Goal: Task Accomplishment & Management: Use online tool/utility

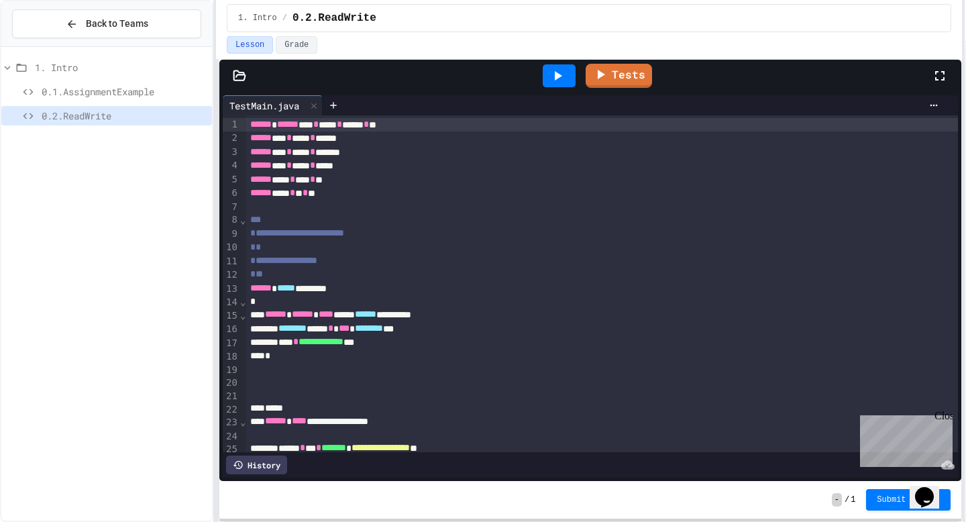
click at [966, 91] on div "**********" at bounding box center [483, 261] width 966 height 522
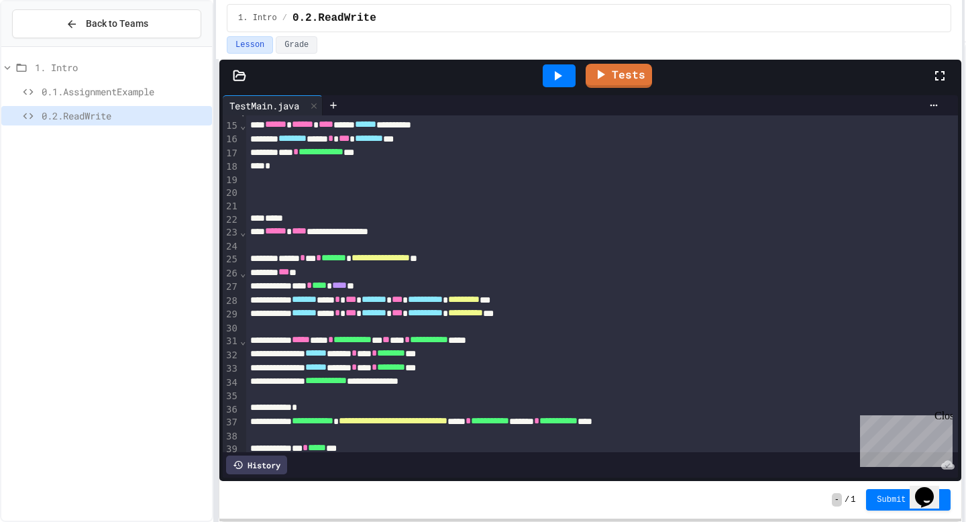
scroll to position [193, 0]
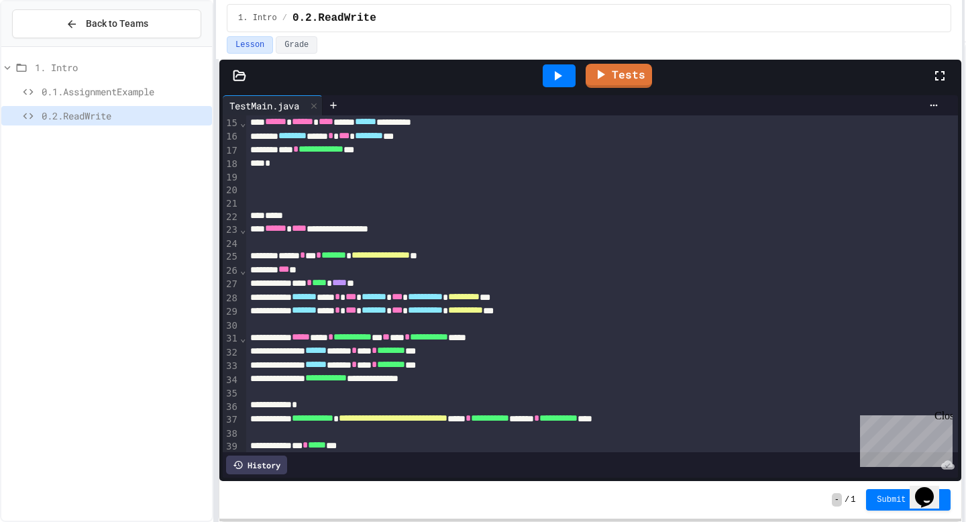
click at [89, 88] on span "0.1.AssignmentExample" at bounding box center [124, 92] width 165 height 14
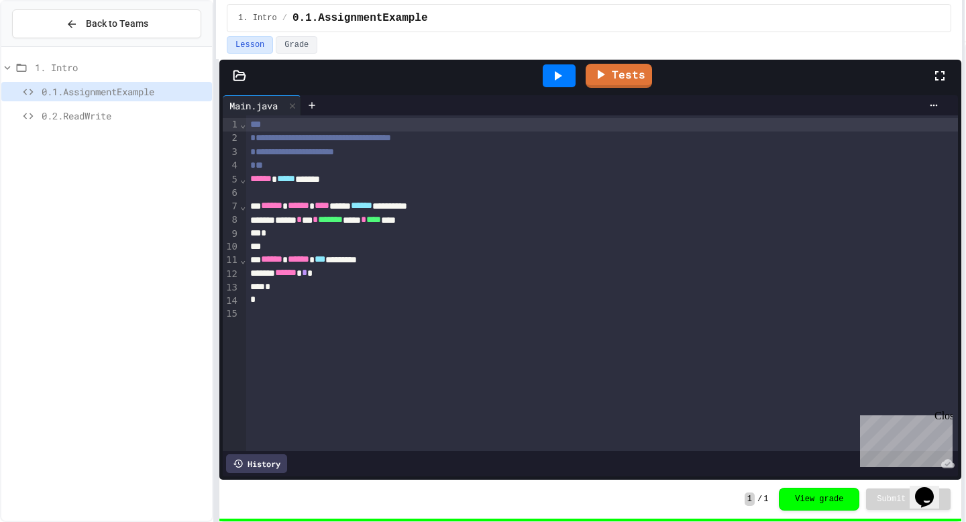
click at [83, 117] on span "0.2.ReadWrite" at bounding box center [124, 116] width 165 height 14
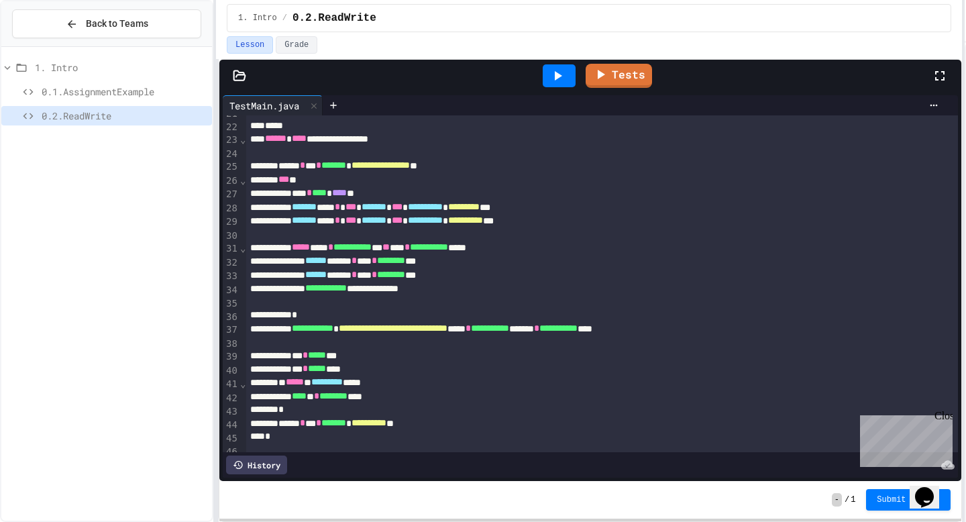
scroll to position [317, 0]
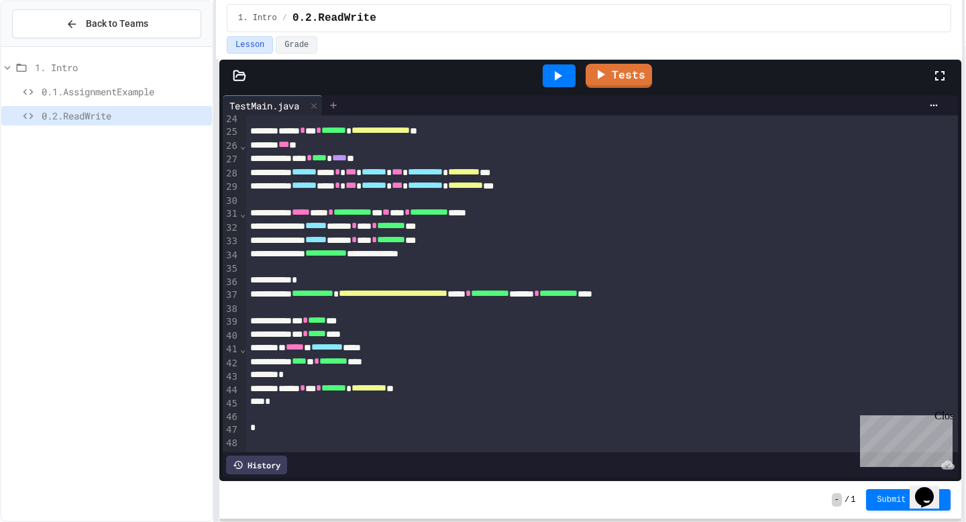
click at [344, 109] on div at bounding box center [333, 105] width 21 height 20
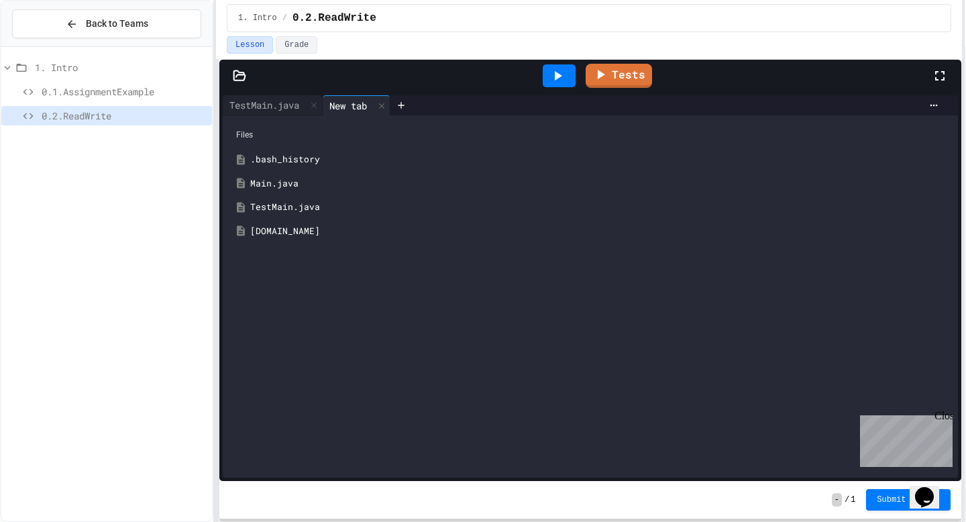
click at [293, 185] on div "Main.java" at bounding box center [600, 183] width 700 height 13
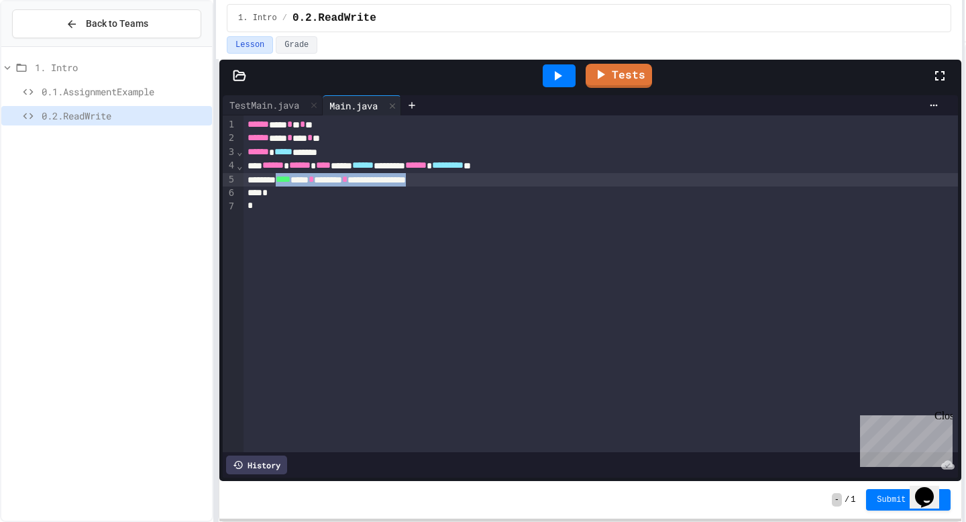
drag, startPoint x: 504, startPoint y: 181, endPoint x: 291, endPoint y: 184, distance: 212.8
click at [291, 184] on div "**********" at bounding box center [601, 179] width 715 height 13
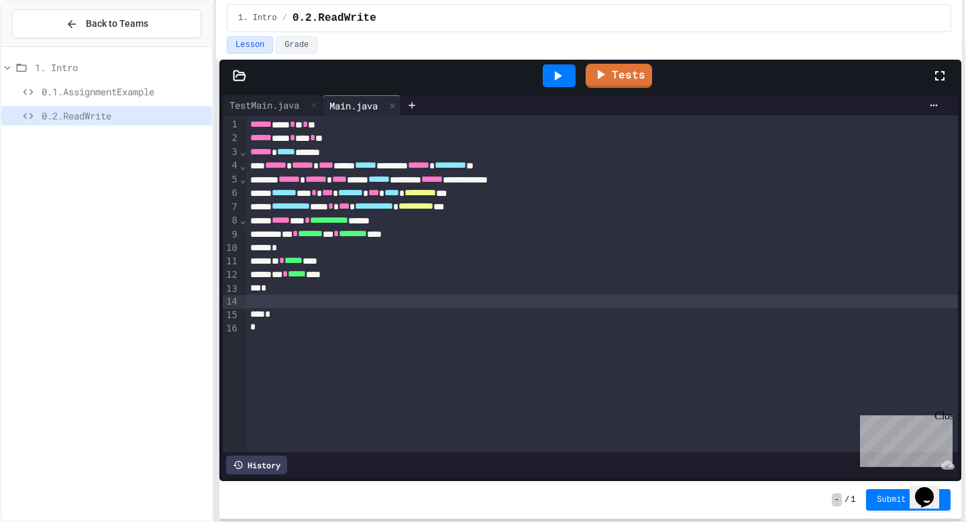
click at [297, 181] on span "******" at bounding box center [289, 178] width 21 height 9
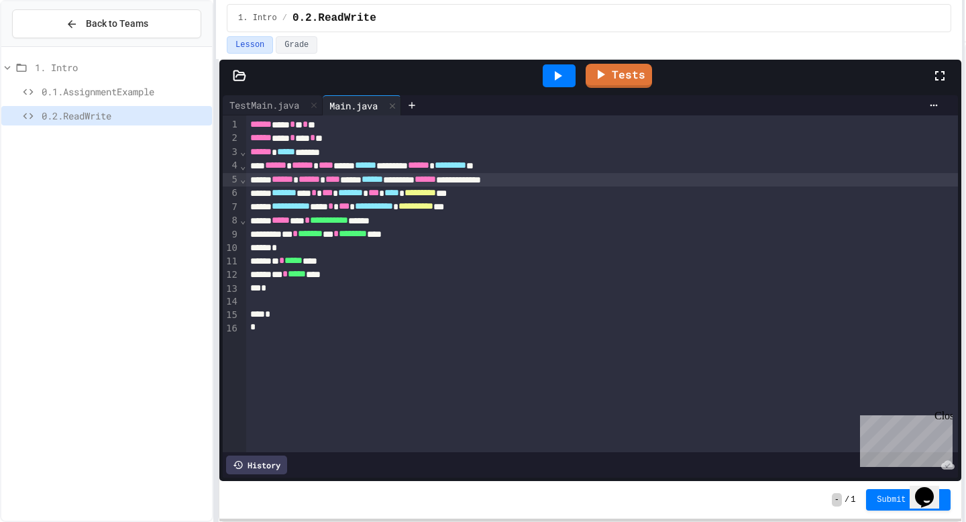
click at [267, 287] on div "*" at bounding box center [602, 288] width 712 height 13
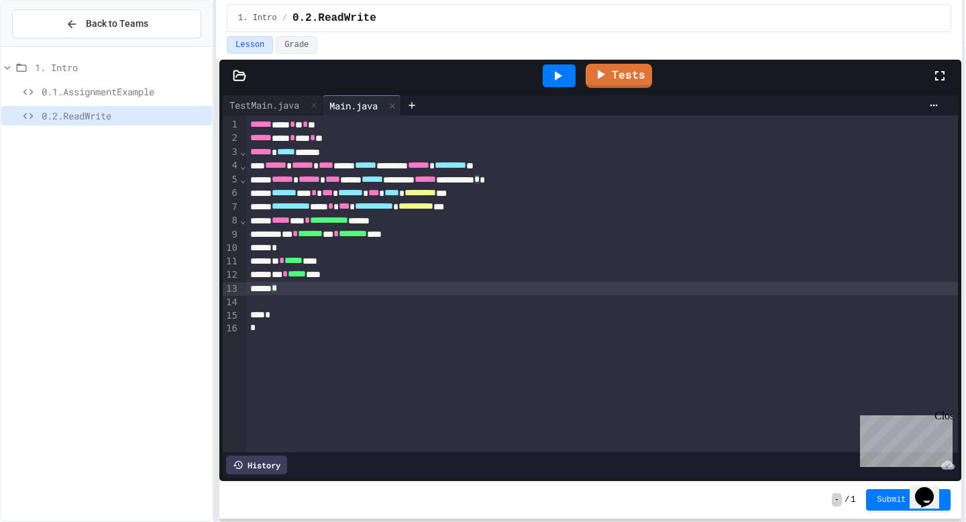
click at [278, 303] on div at bounding box center [602, 301] width 712 height 13
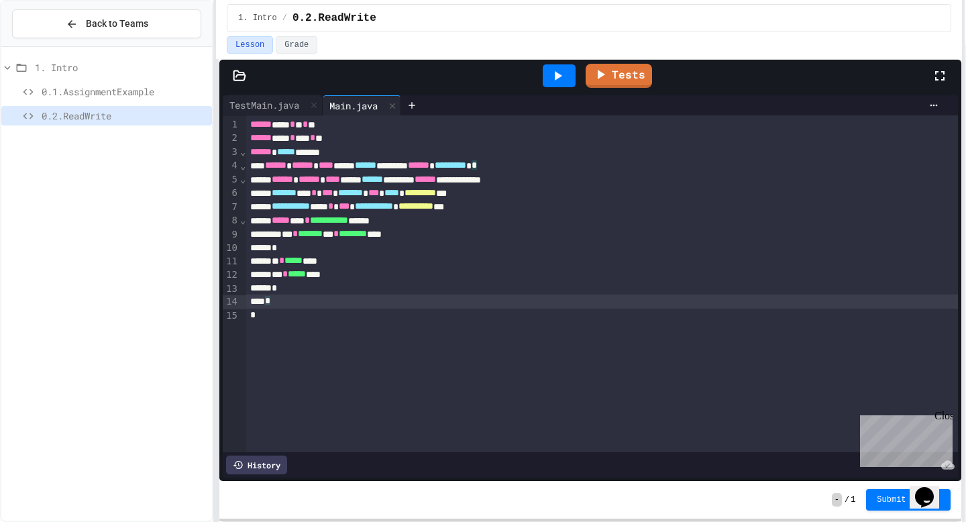
click at [274, 301] on div "*" at bounding box center [602, 301] width 712 height 13
click at [286, 264] on div "** * ***** ***" at bounding box center [602, 260] width 712 height 13
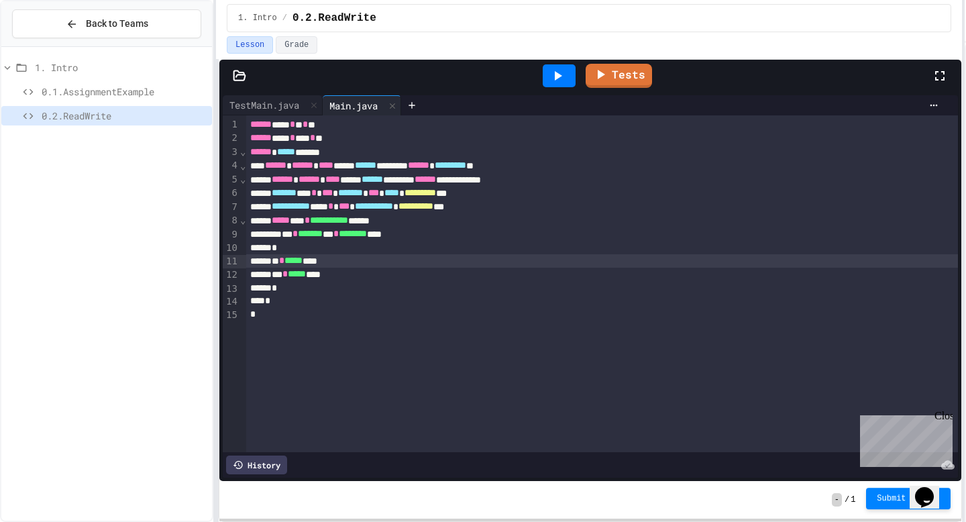
click at [880, 492] on button "Submit Answer" at bounding box center [908, 498] width 85 height 21
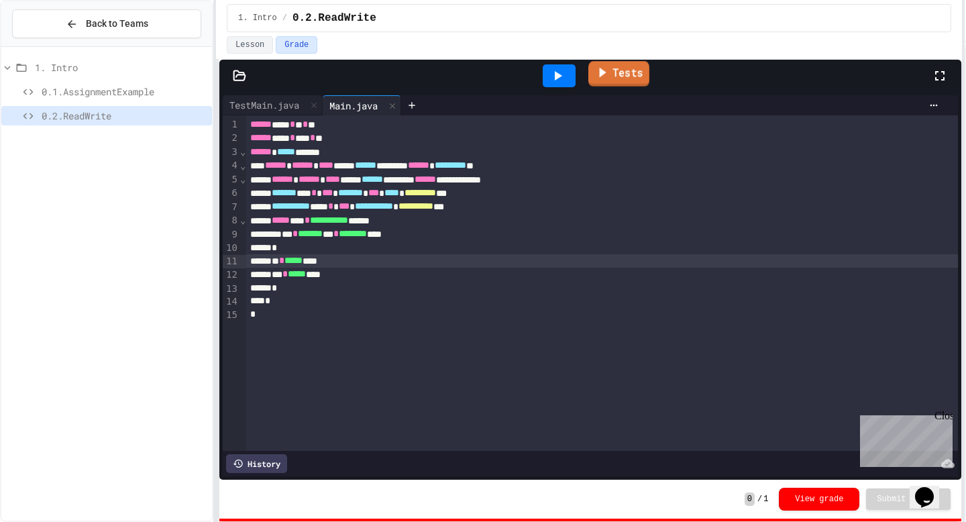
click at [605, 65] on icon at bounding box center [602, 72] width 15 height 17
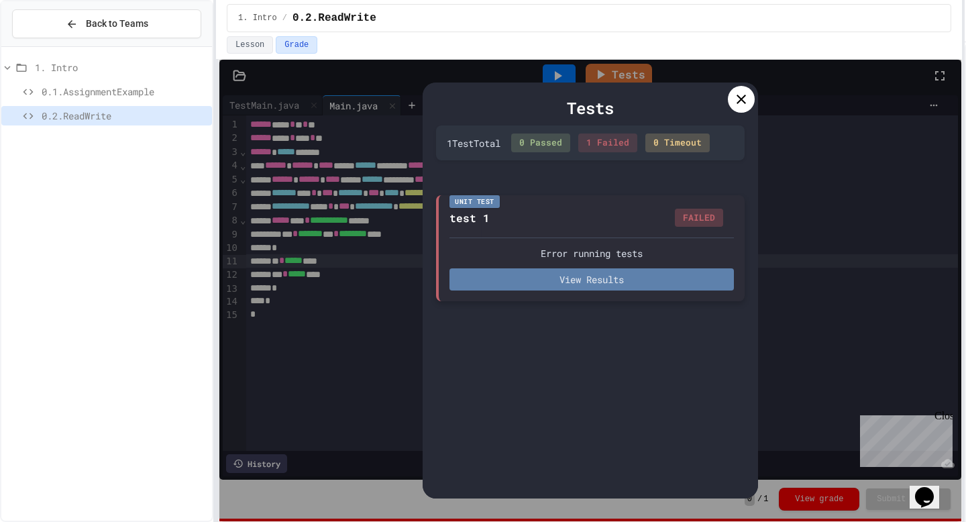
click at [634, 277] on button "View Results" at bounding box center [592, 279] width 285 height 22
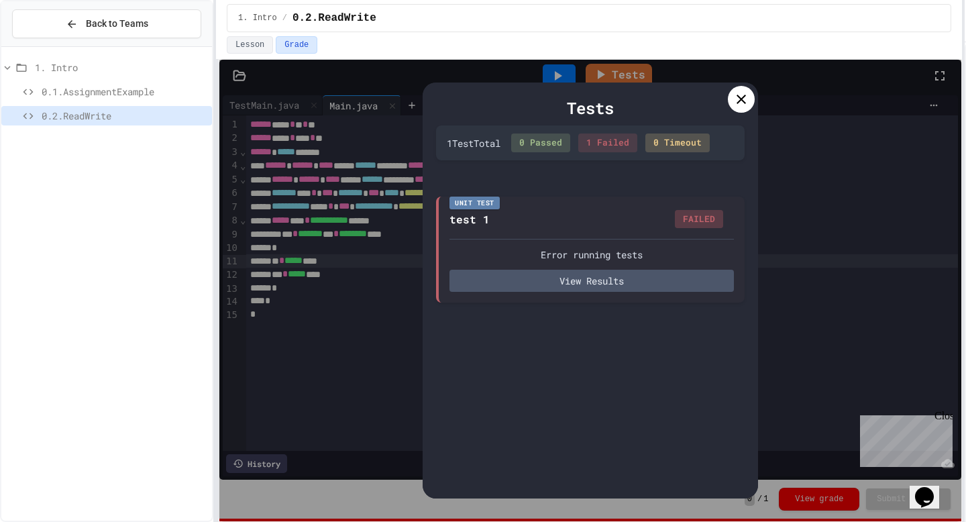
click at [737, 111] on div at bounding box center [741, 99] width 27 height 27
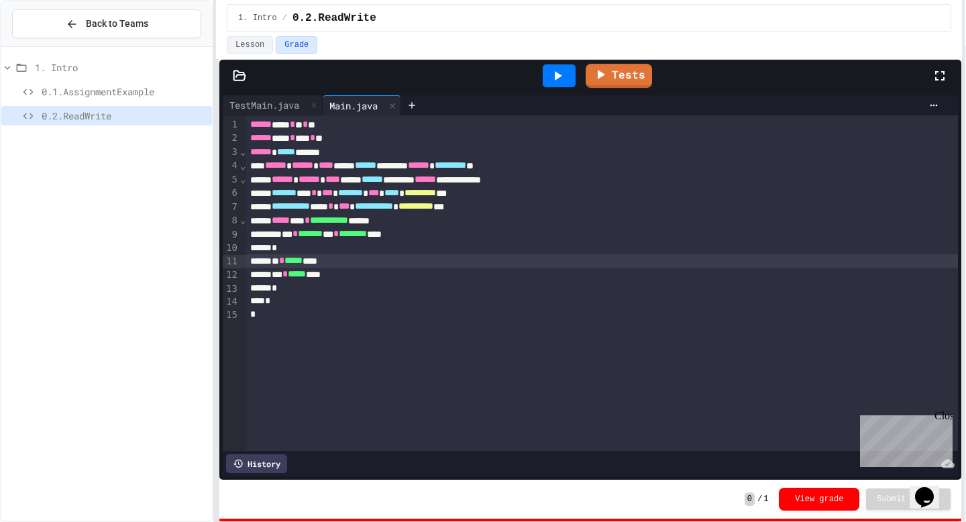
click at [549, 67] on div at bounding box center [559, 75] width 33 height 23
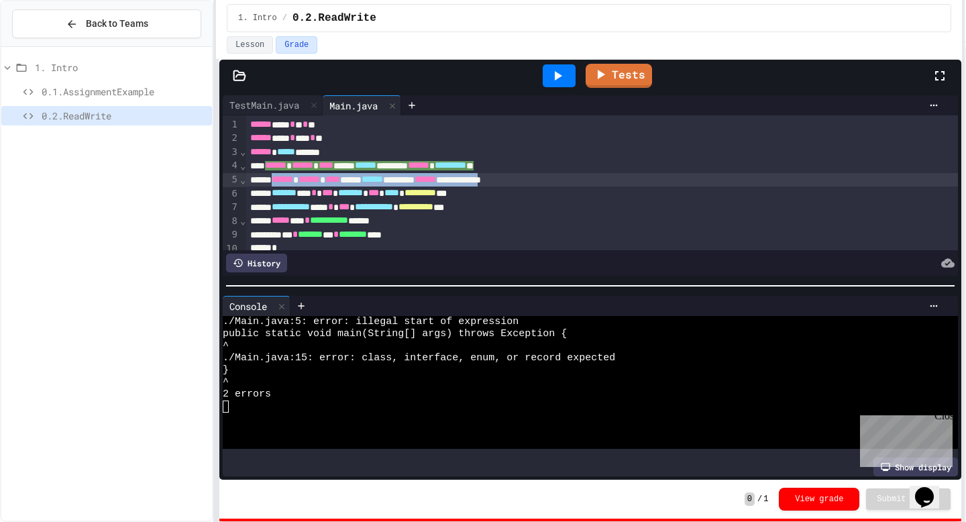
drag, startPoint x: 607, startPoint y: 177, endPoint x: 285, endPoint y: 183, distance: 322.2
click at [285, 183] on div "**********" at bounding box center [602, 179] width 712 height 13
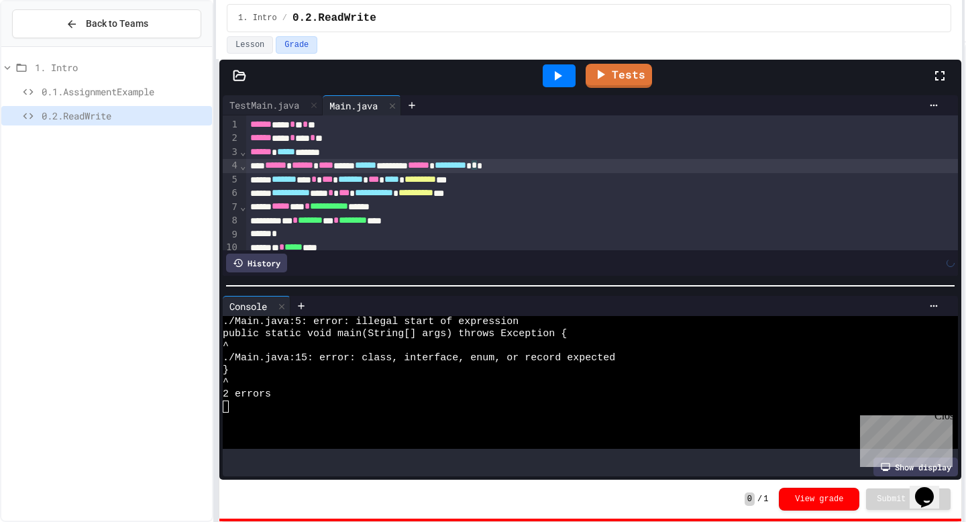
scroll to position [61, 0]
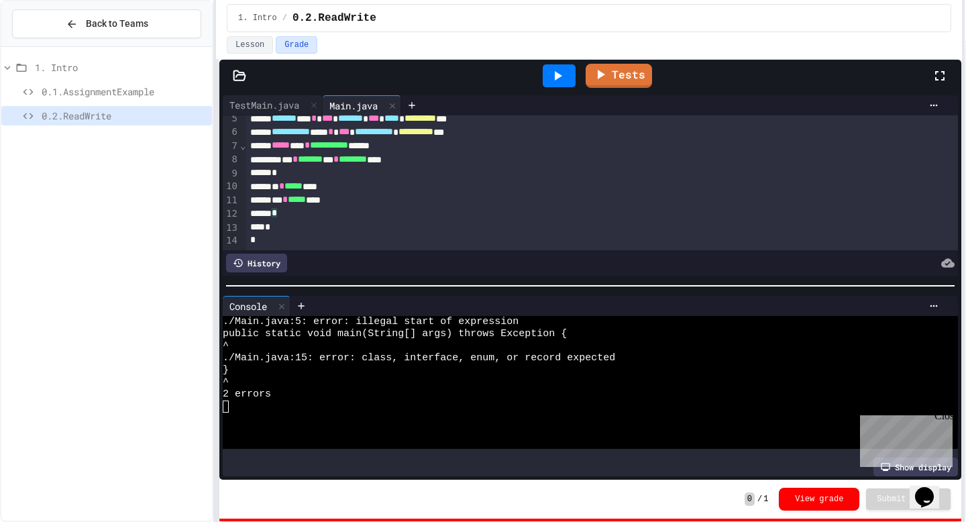
click at [256, 239] on div "*" at bounding box center [602, 240] width 712 height 13
click at [281, 230] on div "*" at bounding box center [602, 226] width 712 height 13
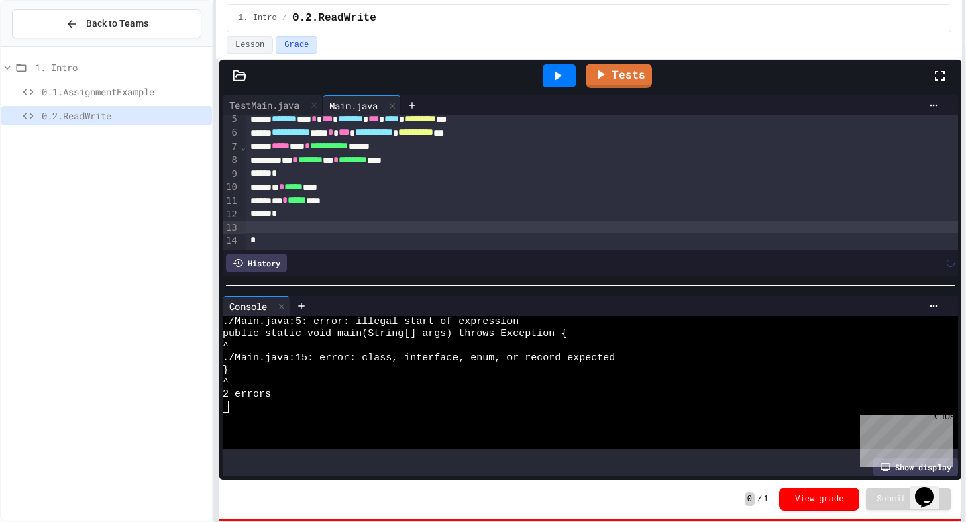
scroll to position [48, 0]
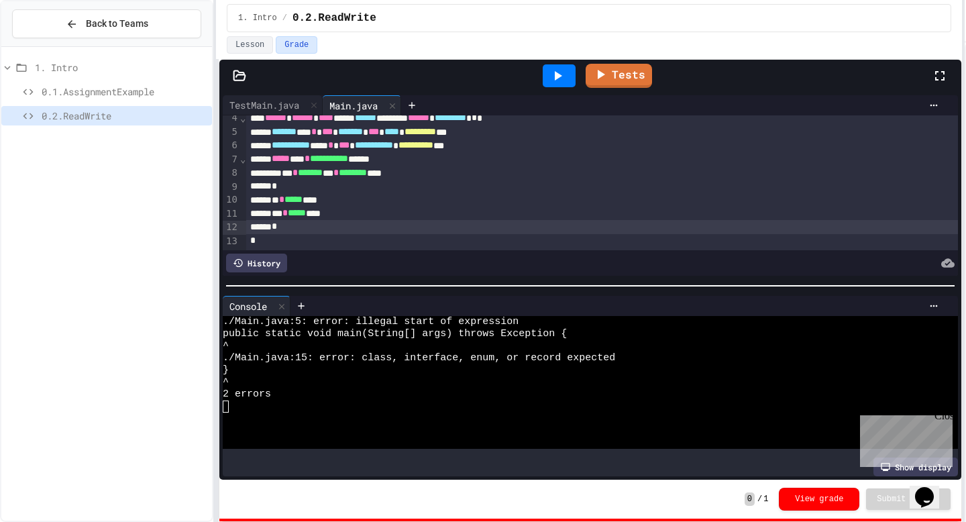
click at [557, 76] on icon at bounding box center [558, 75] width 7 height 9
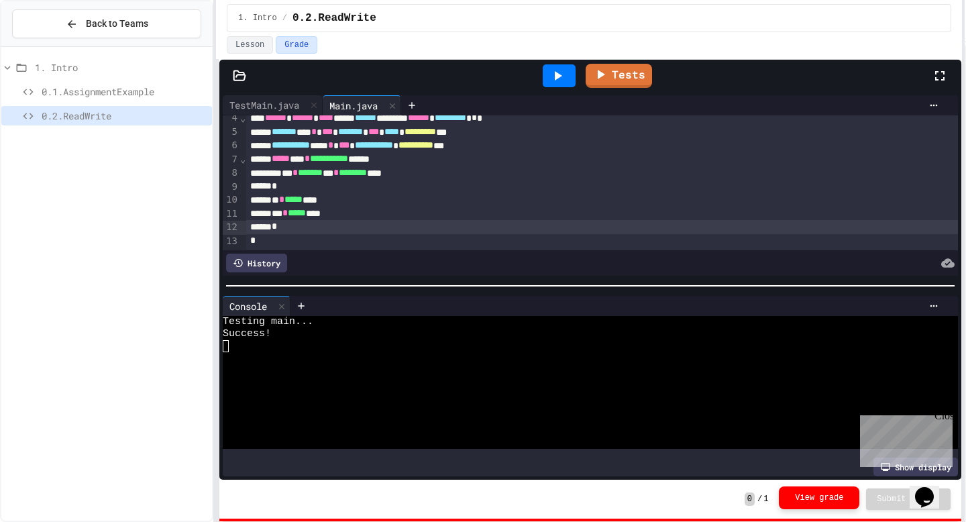
click at [842, 496] on button "View grade" at bounding box center [819, 498] width 81 height 23
click at [832, 504] on button "View grade" at bounding box center [819, 499] width 81 height 23
click at [944, 417] on div "Close" at bounding box center [943, 418] width 17 height 17
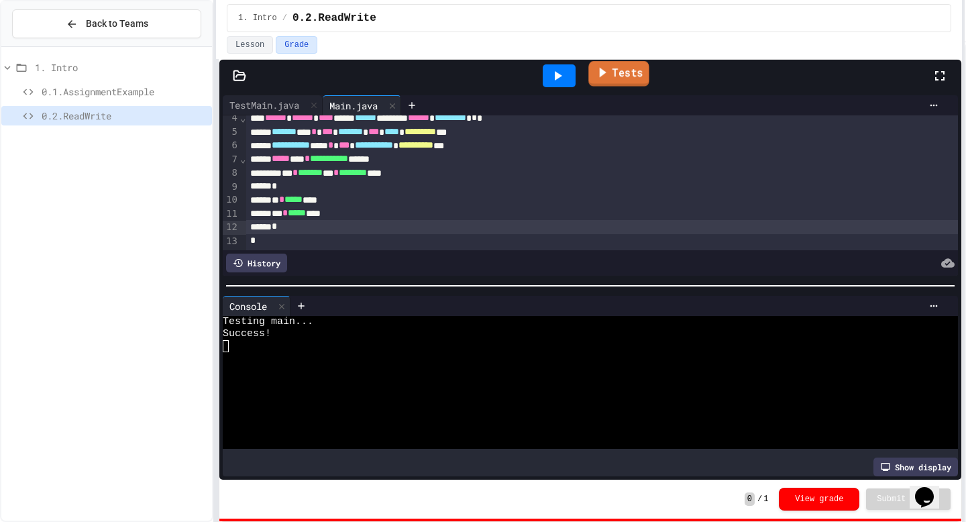
click at [618, 86] on link "Tests" at bounding box center [619, 74] width 60 height 26
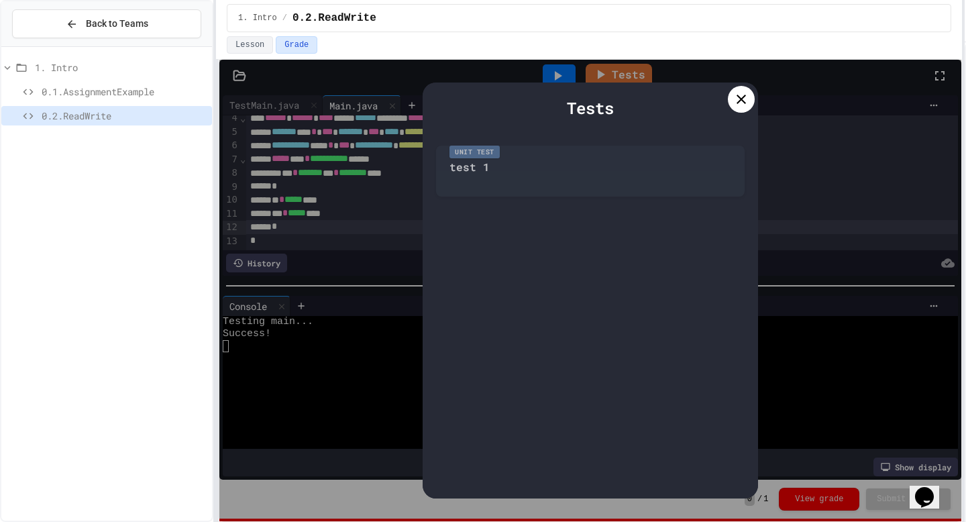
click at [752, 97] on div at bounding box center [741, 99] width 27 height 27
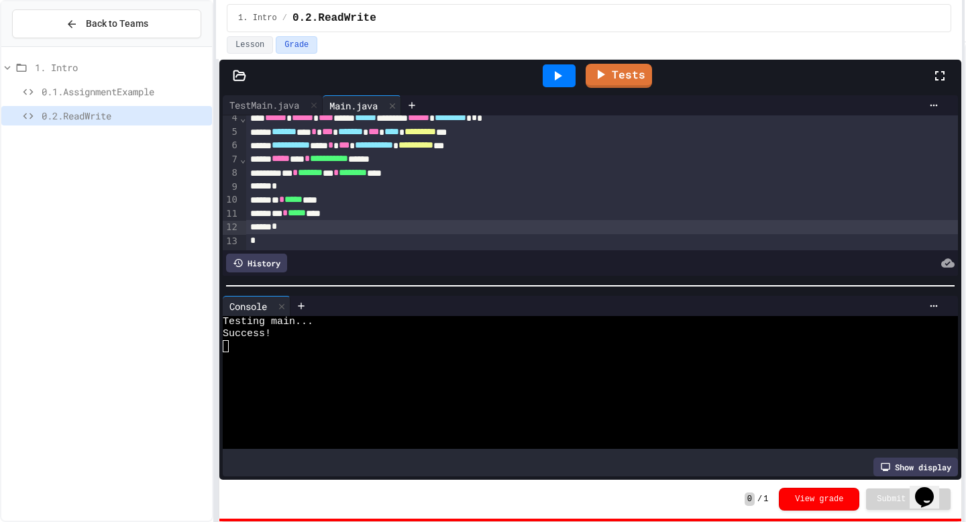
click at [723, 493] on div "0 / 1 View grade Submit Answer" at bounding box center [590, 499] width 742 height 39
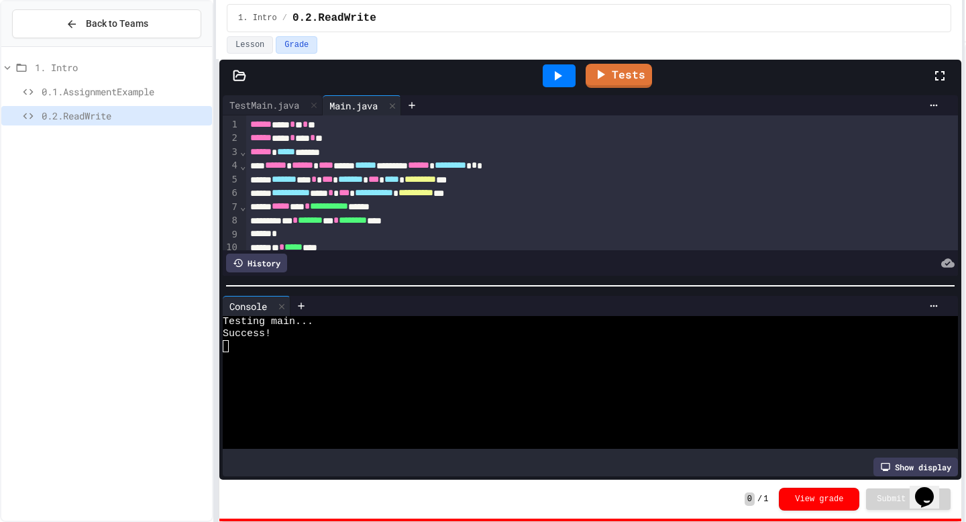
scroll to position [48, 0]
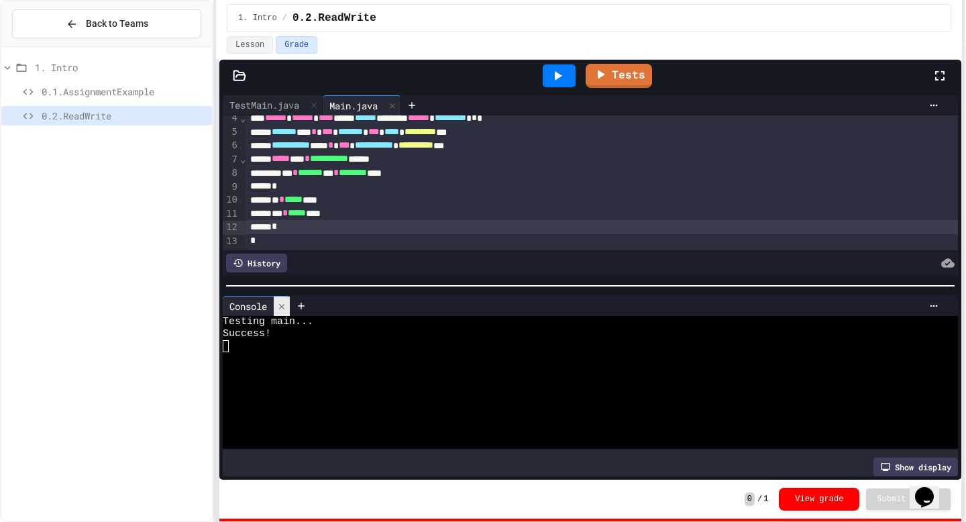
click at [285, 301] on div at bounding box center [282, 306] width 16 height 19
